Goal: Information Seeking & Learning: Check status

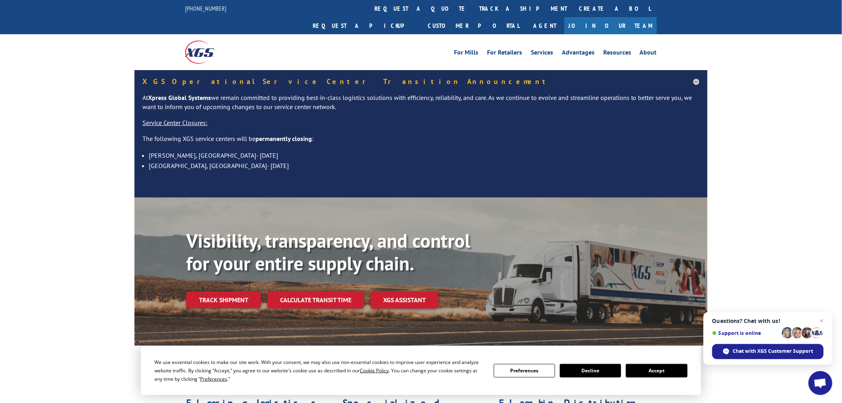
click at [473, 2] on link "track a shipment" at bounding box center [523, 8] width 100 height 17
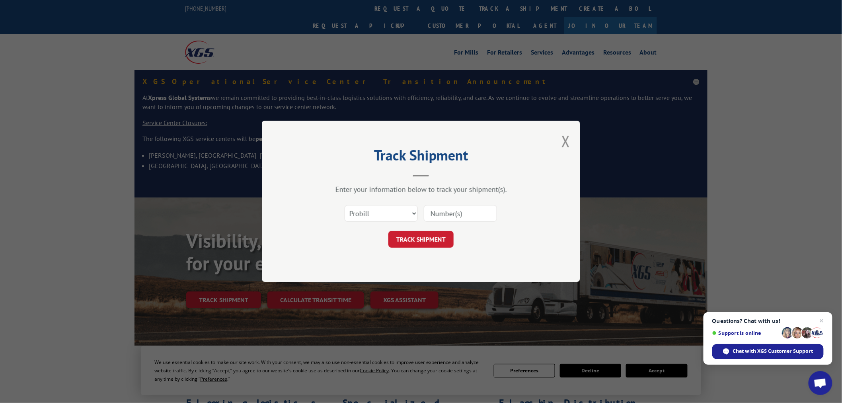
paste input "17467615"
type input "17467615"
click at [418, 238] on button "TRACK SHIPMENT" at bounding box center [420, 239] width 65 height 17
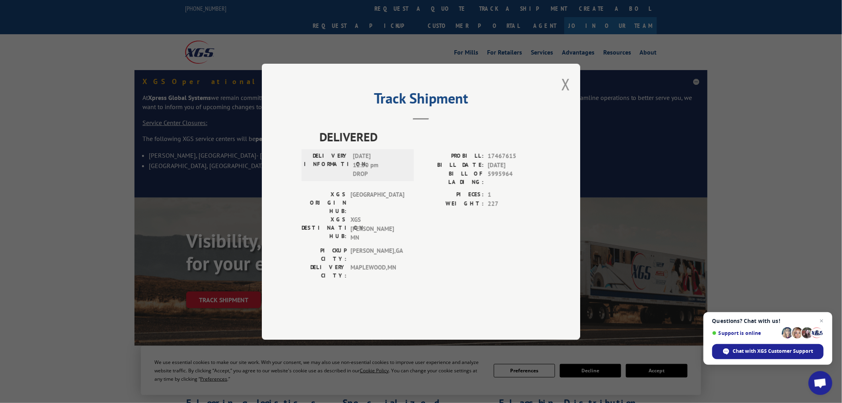
click at [552, 106] on div "Track Shipment DELIVERED DELIVERY INFORMATION: [DATE] 12:30 pm DROP PROBILL: 17…" at bounding box center [421, 202] width 318 height 276
click at [574, 109] on div "Track Shipment DELIVERED DELIVERY INFORMATION: [DATE] 12:30 pm DROP PROBILL: 17…" at bounding box center [421, 202] width 318 height 276
click at [560, 107] on div "Track Shipment DELIVERED DELIVERY INFORMATION: [DATE] 12:30 pm DROP PROBILL: 17…" at bounding box center [421, 202] width 318 height 276
click at [567, 95] on button "Close modal" at bounding box center [565, 84] width 9 height 21
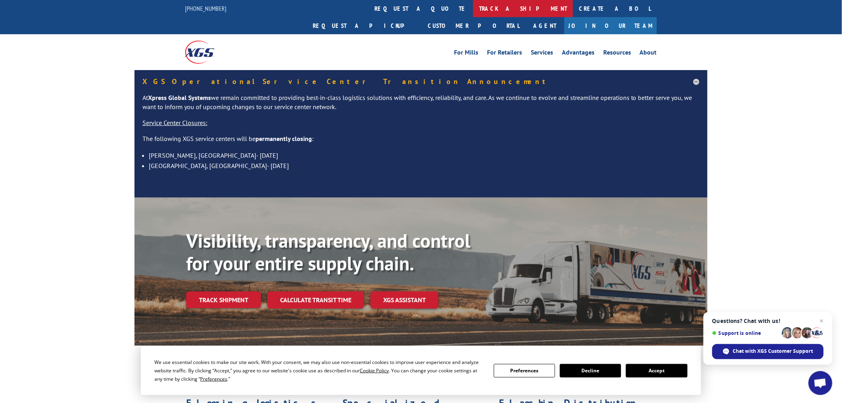
click at [473, 10] on link "track a shipment" at bounding box center [523, 8] width 100 height 17
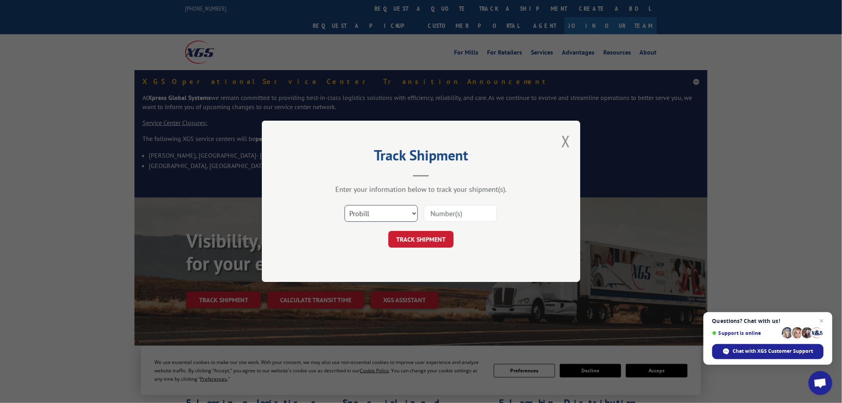
click at [375, 214] on select "Select category... Probill BOL PO" at bounding box center [381, 213] width 73 height 17
select select "bol"
click at [345, 205] on select "Select category... Probill BOL PO" at bounding box center [381, 213] width 73 height 17
paste input "440893"
type input "440893"
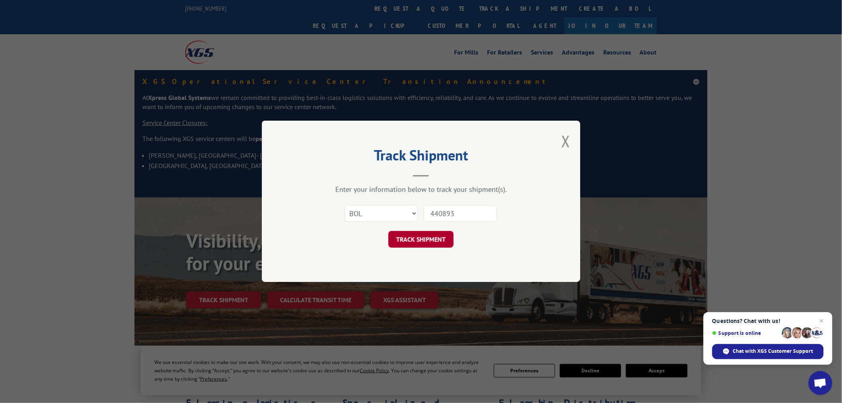
click at [428, 239] on button "TRACK SHIPMENT" at bounding box center [420, 239] width 65 height 17
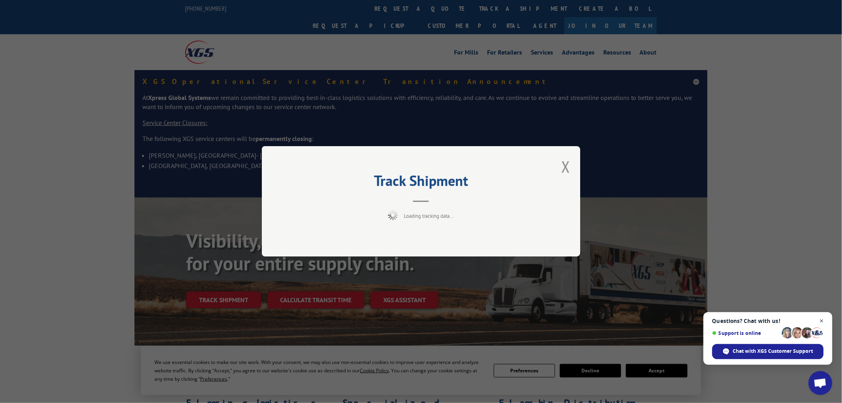
click at [823, 320] on span "Open chat" at bounding box center [822, 321] width 10 height 10
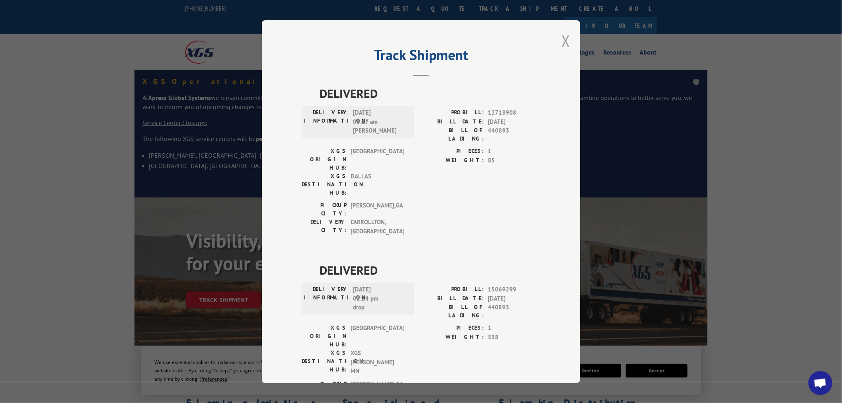
click at [564, 42] on button "Close modal" at bounding box center [565, 40] width 9 height 21
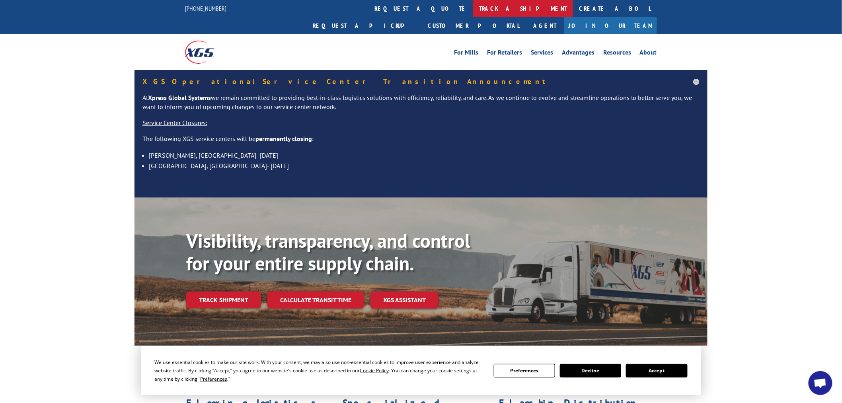
click at [473, 6] on link "track a shipment" at bounding box center [523, 8] width 100 height 17
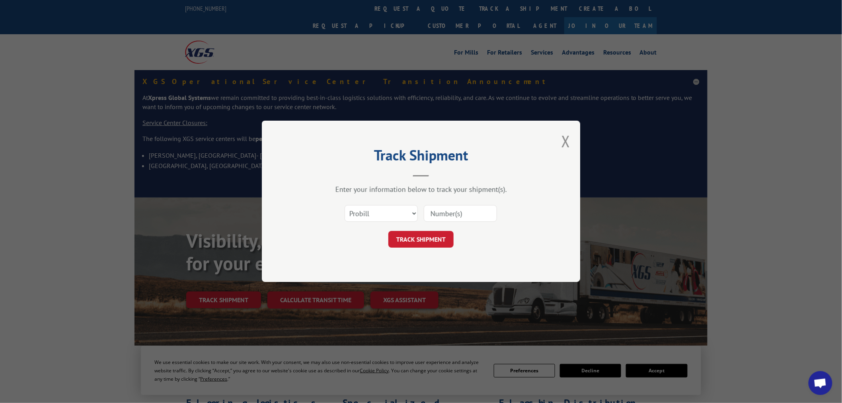
click at [459, 220] on input at bounding box center [460, 213] width 73 height 17
paste input "17589661"
type input "17589661"
click at [439, 237] on button "TRACK SHIPMENT" at bounding box center [420, 239] width 65 height 17
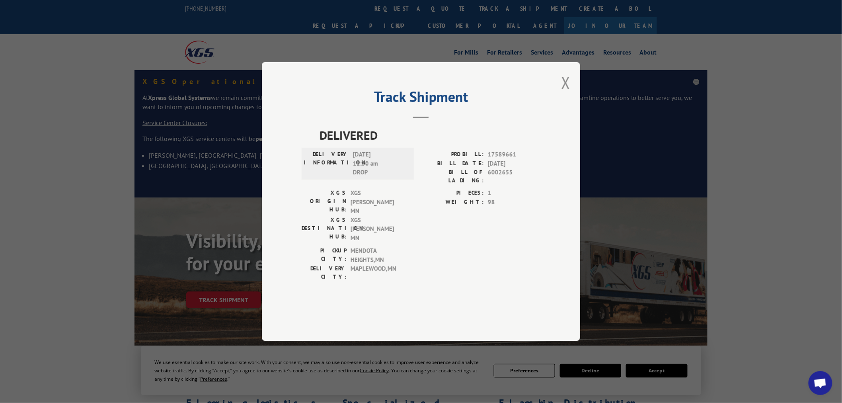
click at [561, 113] on div "Track Shipment DELIVERED DELIVERY INFORMATION: [DATE] 11:30 am DROP PROBILL: 17…" at bounding box center [421, 201] width 318 height 279
click at [575, 101] on div "Track Shipment DELIVERED DELIVERY INFORMATION: [DATE] 11:30 am DROP PROBILL: 17…" at bounding box center [421, 201] width 318 height 279
click at [563, 93] on button "Close modal" at bounding box center [565, 82] width 9 height 21
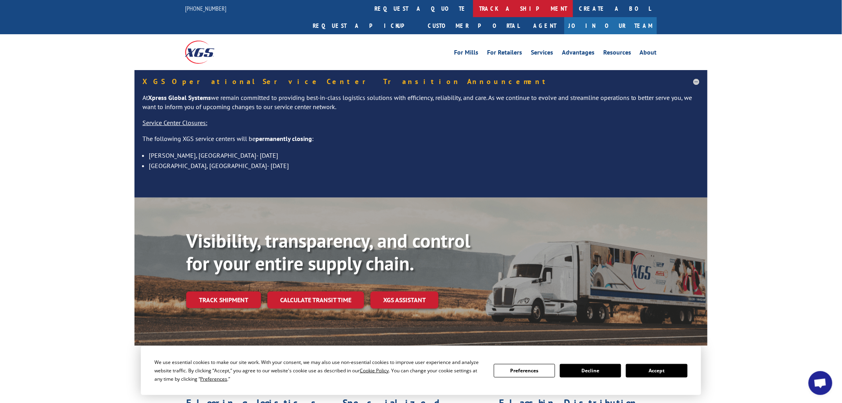
click at [473, 3] on link "track a shipment" at bounding box center [523, 8] width 100 height 17
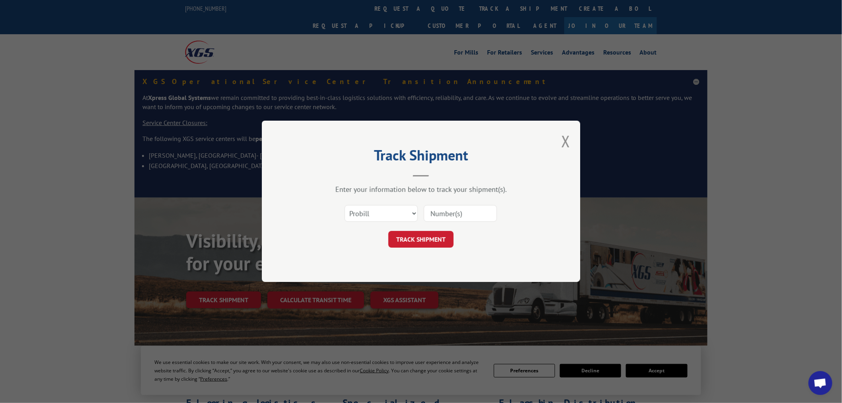
click at [451, 215] on input at bounding box center [460, 213] width 73 height 17
paste input "17227980"
type input "17227980"
click at [433, 239] on button "TRACK SHIPMENT" at bounding box center [420, 239] width 65 height 17
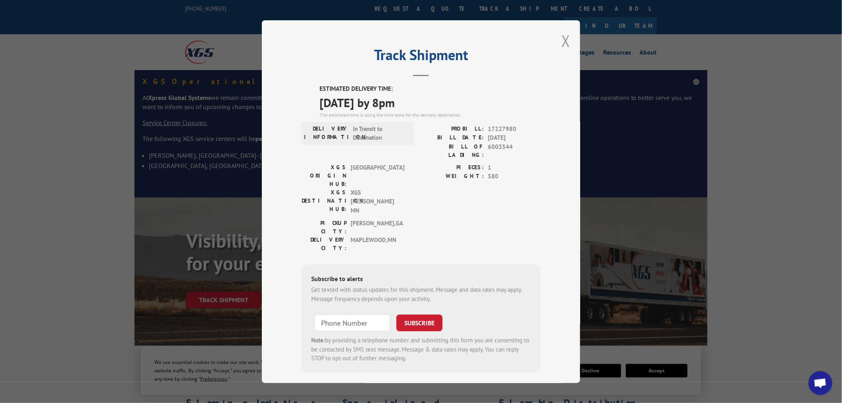
click at [567, 36] on button "Close modal" at bounding box center [565, 40] width 9 height 21
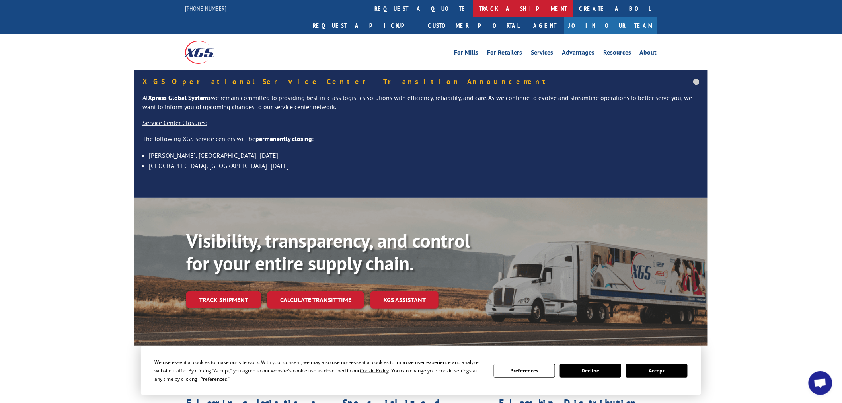
click at [473, 5] on link "track a shipment" at bounding box center [523, 8] width 100 height 17
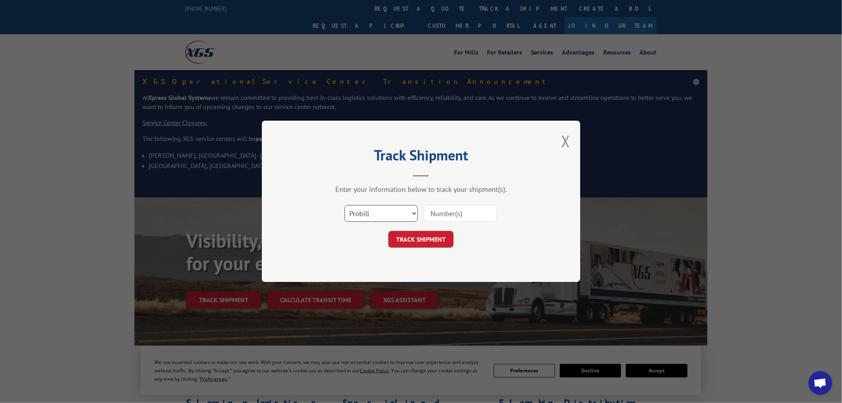
click at [366, 212] on select "Select category... Probill BOL PO" at bounding box center [381, 213] width 73 height 17
click at [345, 205] on select "Select category... Probill BOL PO" at bounding box center [381, 213] width 73 height 17
click at [439, 212] on input at bounding box center [460, 213] width 73 height 17
paste input "2402077"
type input "2402077"
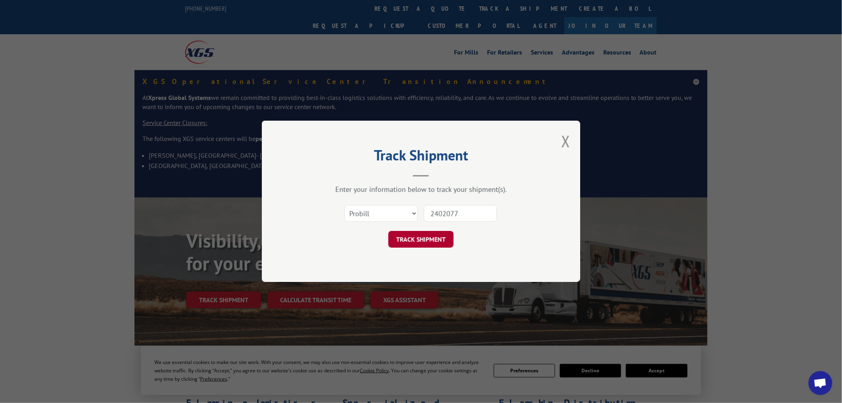
click at [426, 239] on button "TRACK SHIPMENT" at bounding box center [420, 239] width 65 height 17
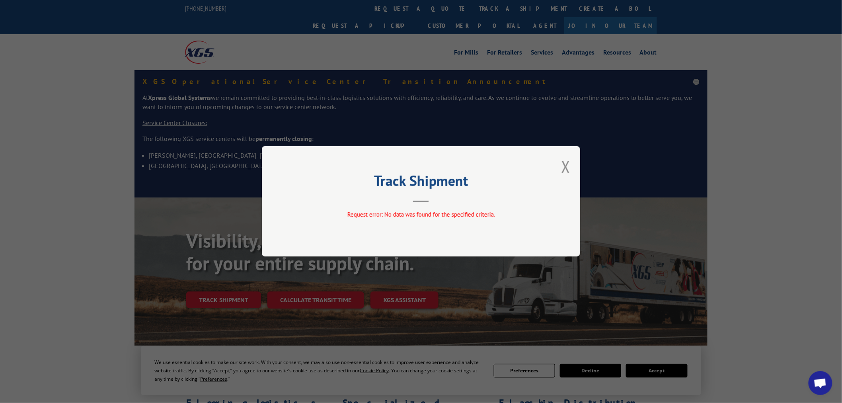
click at [572, 167] on div "Track Shipment Request error: No data was found for the specified criteria." at bounding box center [421, 201] width 318 height 110
click at [566, 166] on button "Close modal" at bounding box center [565, 166] width 9 height 21
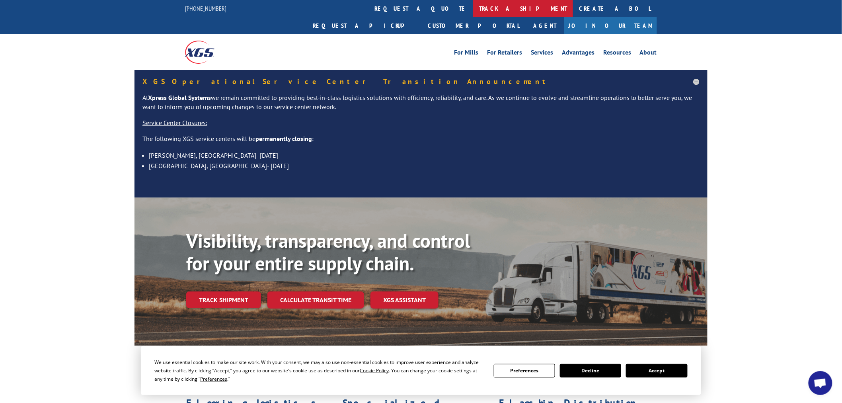
click at [473, 13] on link "track a shipment" at bounding box center [523, 8] width 100 height 17
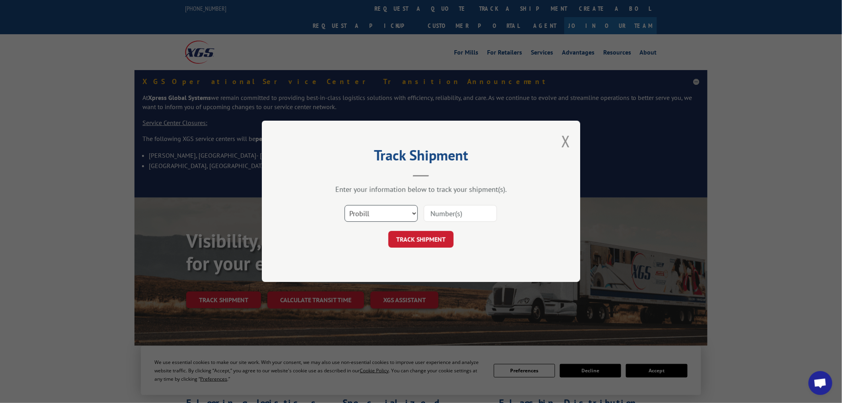
drag, startPoint x: 346, startPoint y: 208, endPoint x: 346, endPoint y: 217, distance: 9.2
click at [346, 208] on select "Select category... Probill BOL PO" at bounding box center [381, 213] width 73 height 17
select select "bol"
click at [345, 205] on select "Select category... Probill BOL PO" at bounding box center [381, 213] width 73 height 17
click at [440, 211] on input at bounding box center [460, 213] width 73 height 17
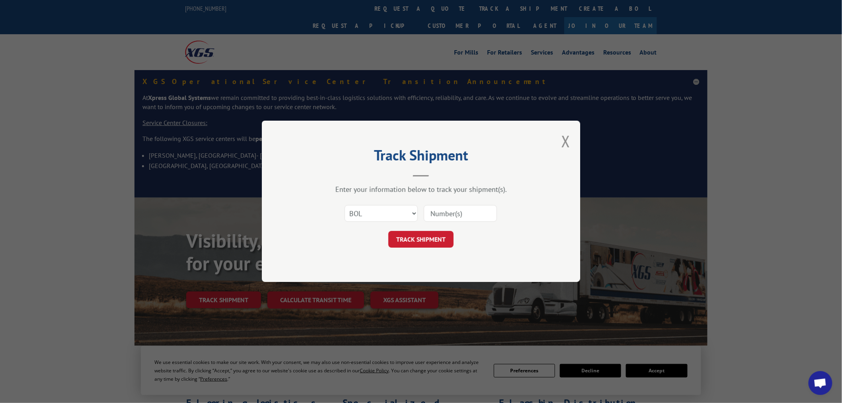
paste input "2402077"
click at [432, 214] on input "2402077" at bounding box center [460, 213] width 73 height 17
click at [467, 208] on input "2402077" at bounding box center [460, 213] width 73 height 17
type input "2402077"
click at [430, 241] on button "TRACK SHIPMENT" at bounding box center [420, 239] width 65 height 17
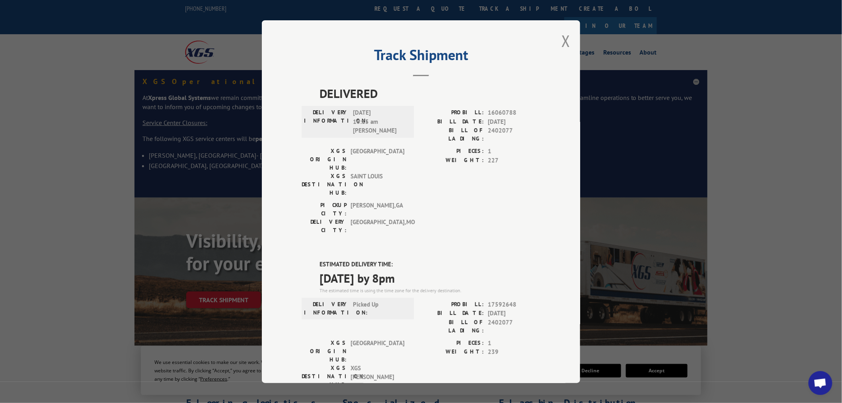
click at [563, 44] on button "Close modal" at bounding box center [565, 40] width 9 height 21
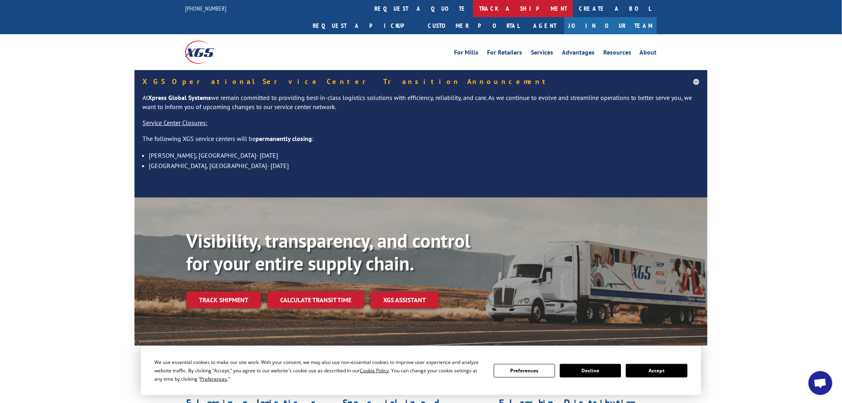
click at [473, 6] on link "track a shipment" at bounding box center [523, 8] width 100 height 17
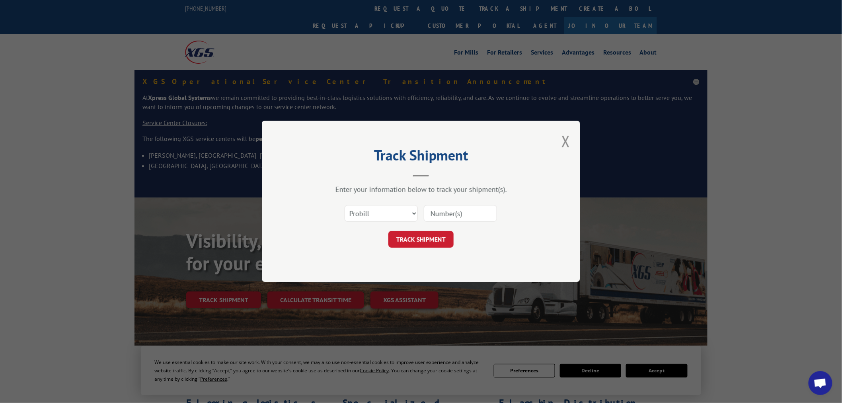
click at [466, 211] on input at bounding box center [460, 213] width 73 height 17
paste input "17468969"
type input "17468969"
drag, startPoint x: 446, startPoint y: 228, endPoint x: 442, endPoint y: 230, distance: 4.6
click at [444, 229] on form "Select category... Probill BOL PO 17468969 TRACK SHIPMENT" at bounding box center [421, 224] width 239 height 47
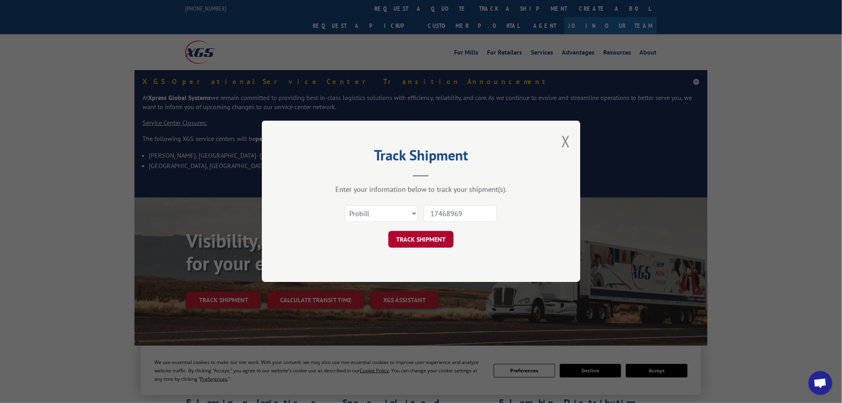
click at [437, 232] on button "TRACK SHIPMENT" at bounding box center [420, 239] width 65 height 17
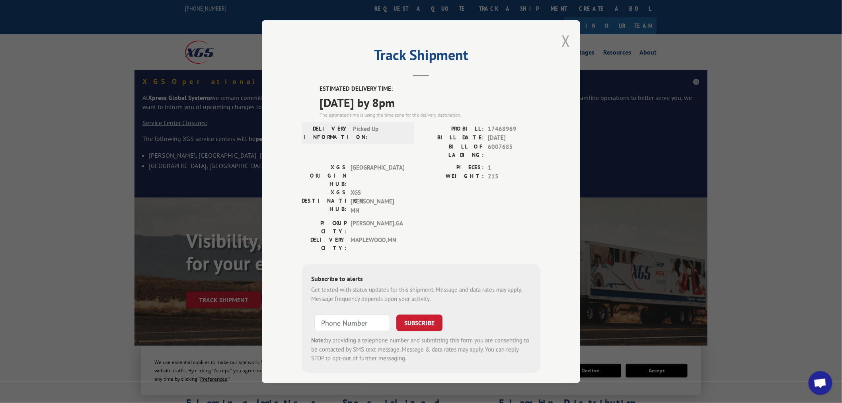
click at [566, 39] on button "Close modal" at bounding box center [565, 40] width 9 height 21
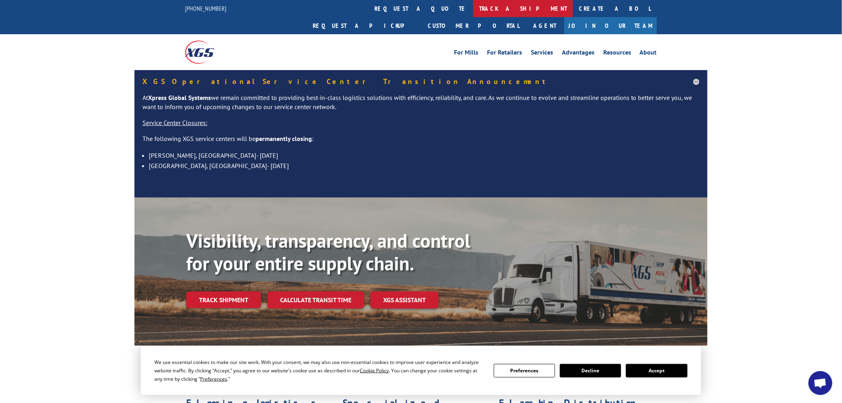
drag, startPoint x: 399, startPoint y: 6, endPoint x: 309, endPoint y: 168, distance: 185.4
click at [473, 7] on link "track a shipment" at bounding box center [523, 8] width 100 height 17
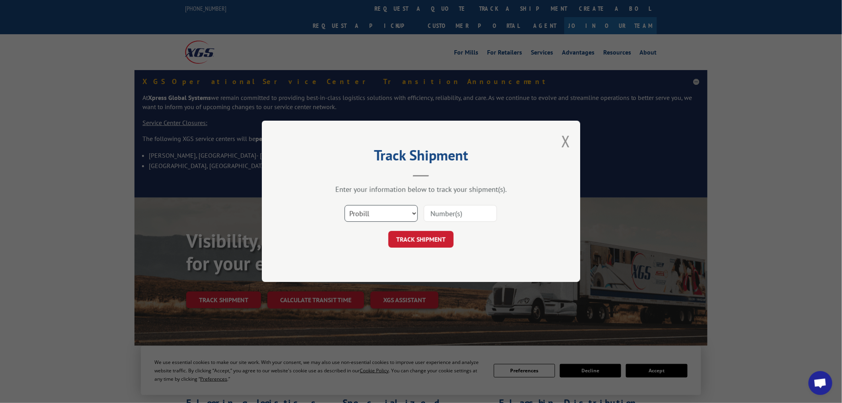
click at [373, 218] on select "Select category... Probill BOL PO" at bounding box center [381, 213] width 73 height 17
click at [447, 212] on input at bounding box center [460, 213] width 73 height 17
paste input "17520710"
type input "17520710"
click at [431, 242] on button "TRACK SHIPMENT" at bounding box center [420, 239] width 65 height 17
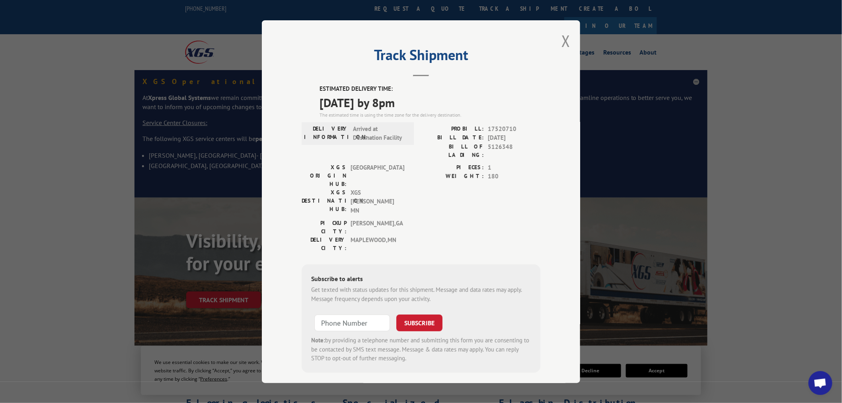
click at [571, 53] on div "Track Shipment ESTIMATED DELIVERY TIME: [DATE] by 8pm The estimated time is usi…" at bounding box center [421, 201] width 318 height 362
click at [562, 49] on button "Close modal" at bounding box center [565, 40] width 9 height 21
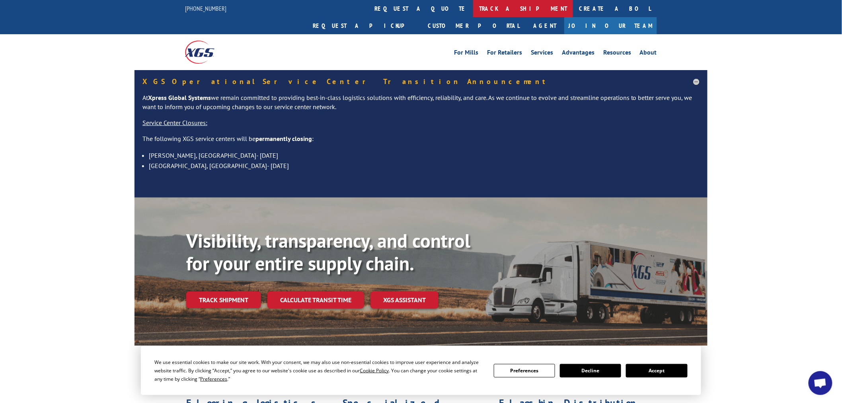
click at [473, 14] on link "track a shipment" at bounding box center [523, 8] width 100 height 17
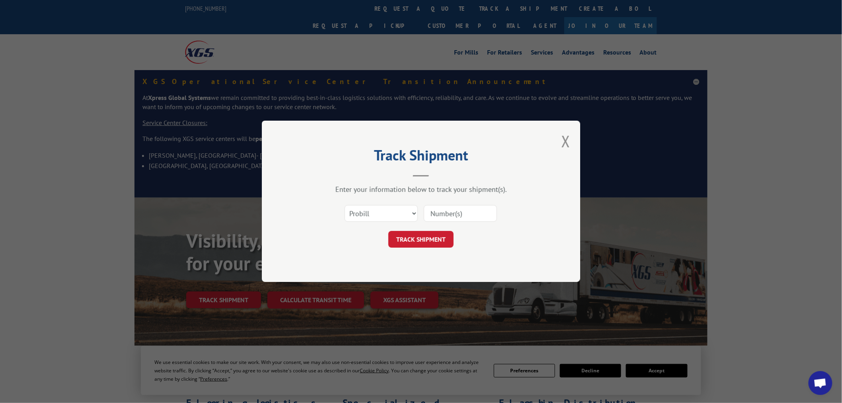
click at [461, 207] on input at bounding box center [460, 213] width 73 height 17
paste input "17469209"
type input "17469209"
click at [431, 240] on button "TRACK SHIPMENT" at bounding box center [420, 239] width 65 height 17
